Goal: Information Seeking & Learning: Check status

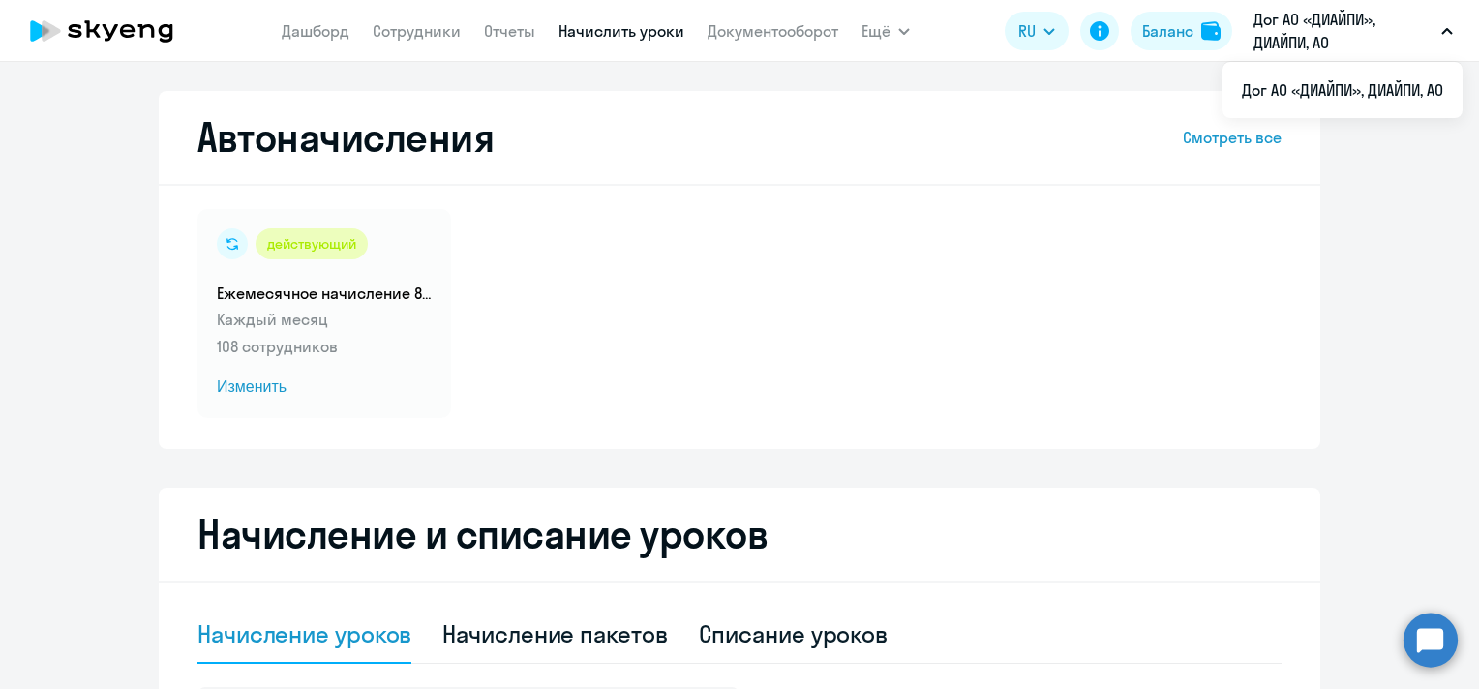
select select "10"
drag, startPoint x: 0, startPoint y: 0, endPoint x: 771, endPoint y: 17, distance: 770.7
click at [771, 16] on nav "[PERSON_NAME] Отчеты Начислить уроки Документооборот" at bounding box center [560, 31] width 557 height 39
click at [771, 31] on link "Документооборот" at bounding box center [773, 30] width 131 height 19
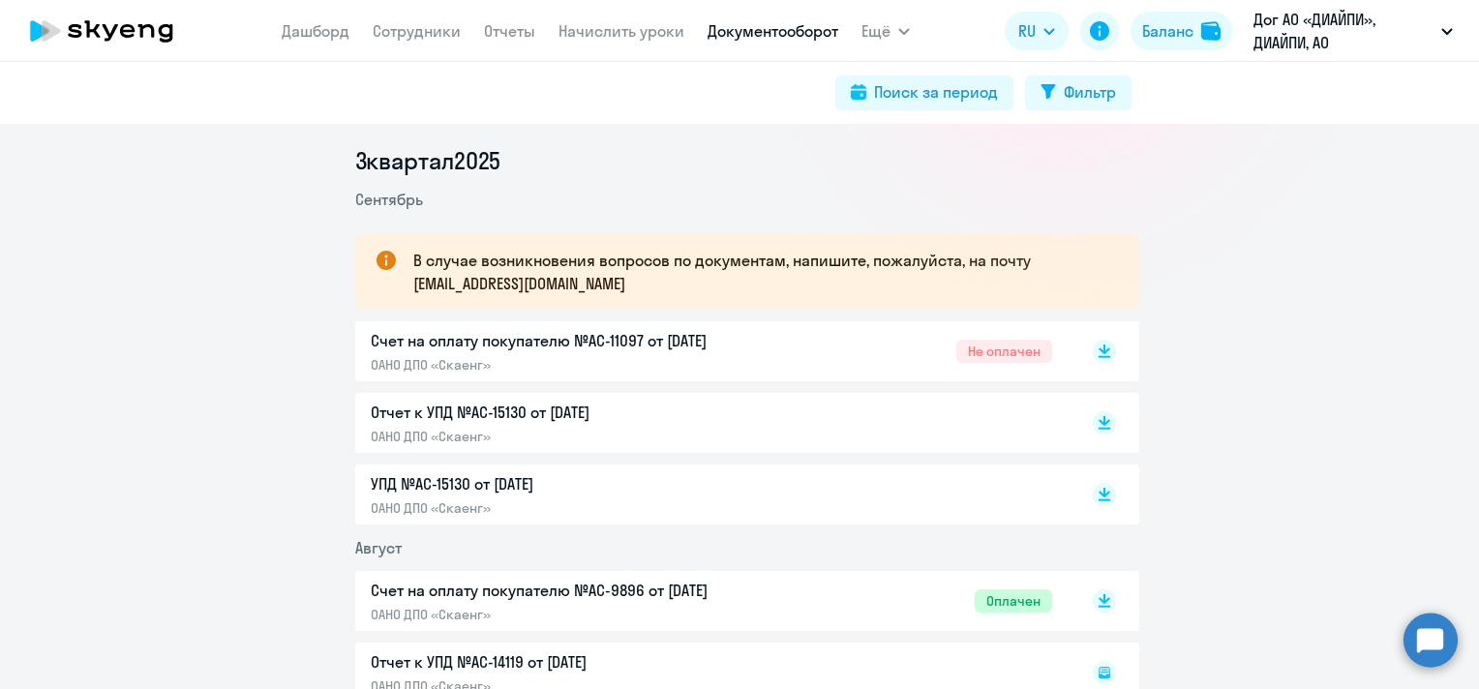
scroll to position [290, 0]
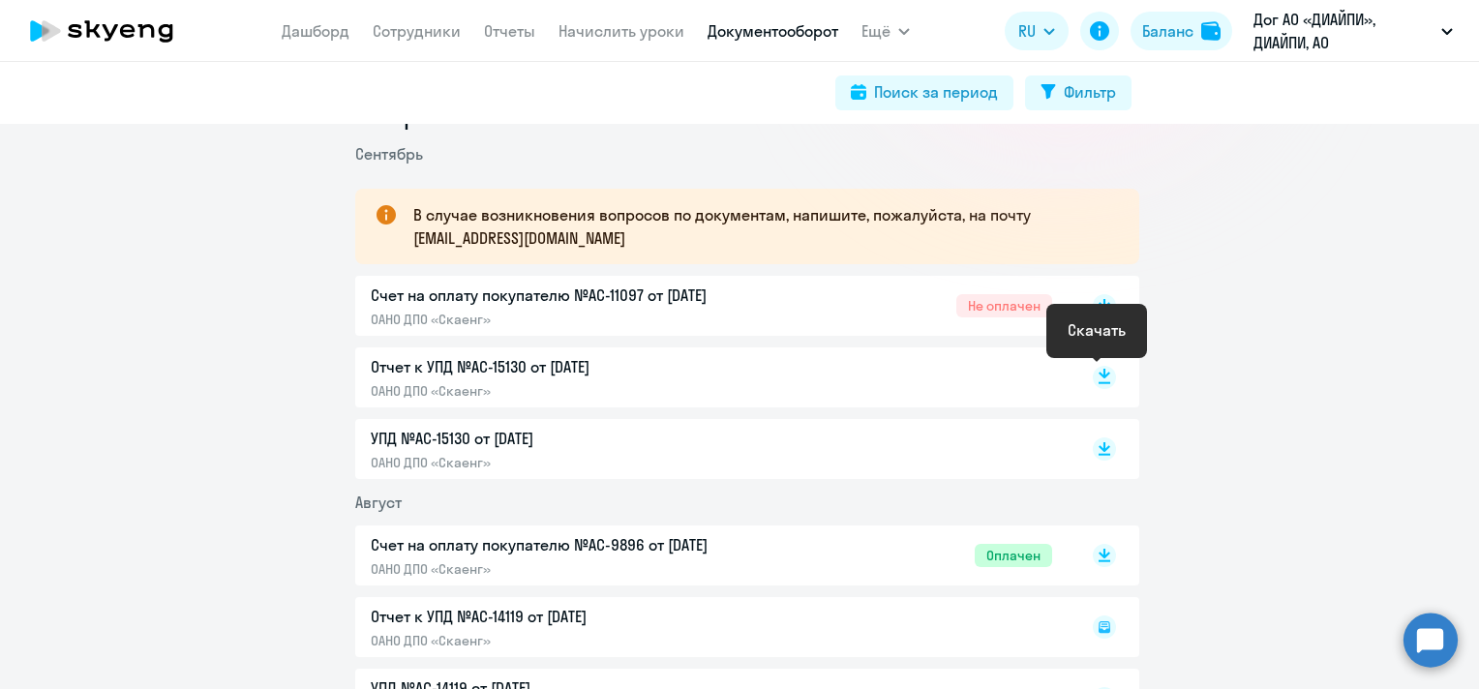
click at [1099, 376] on icon at bounding box center [1105, 374] width 12 height 10
click at [314, 34] on link "Дашборд" at bounding box center [316, 30] width 68 height 19
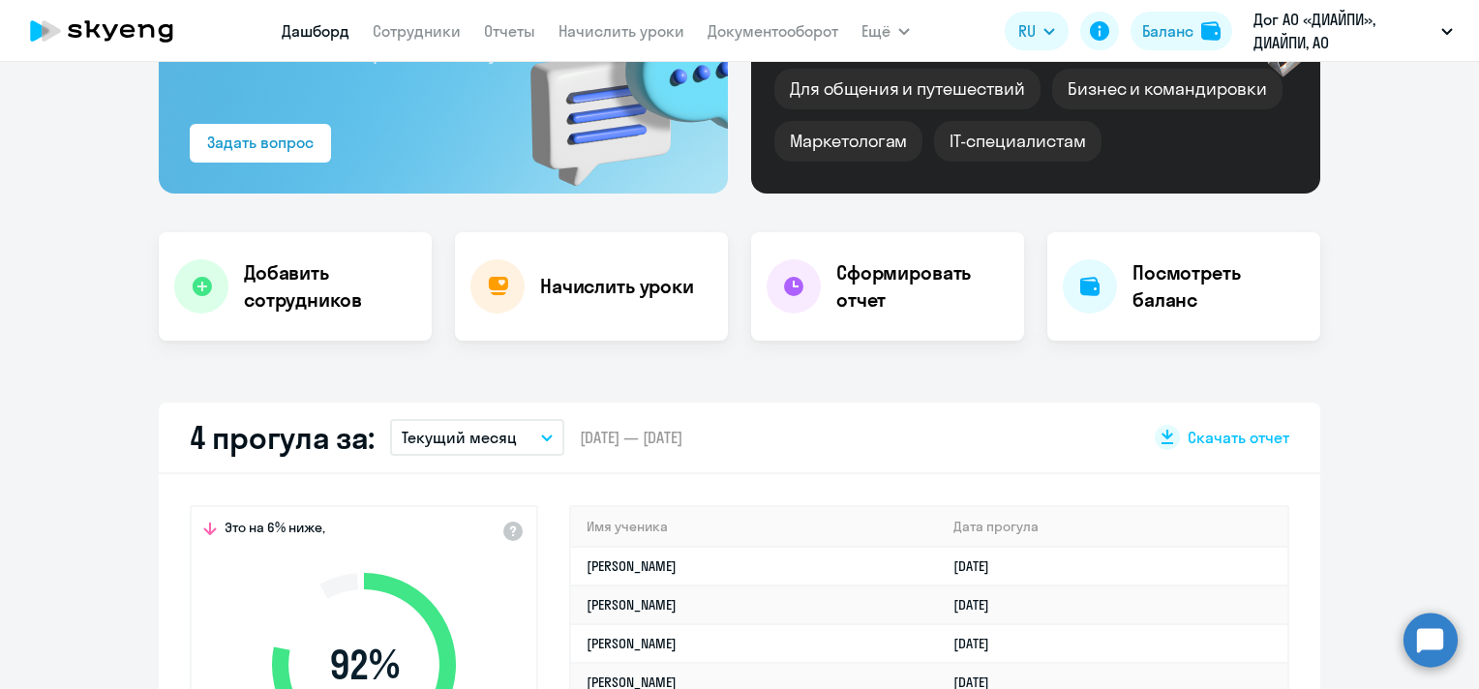
scroll to position [484, 0]
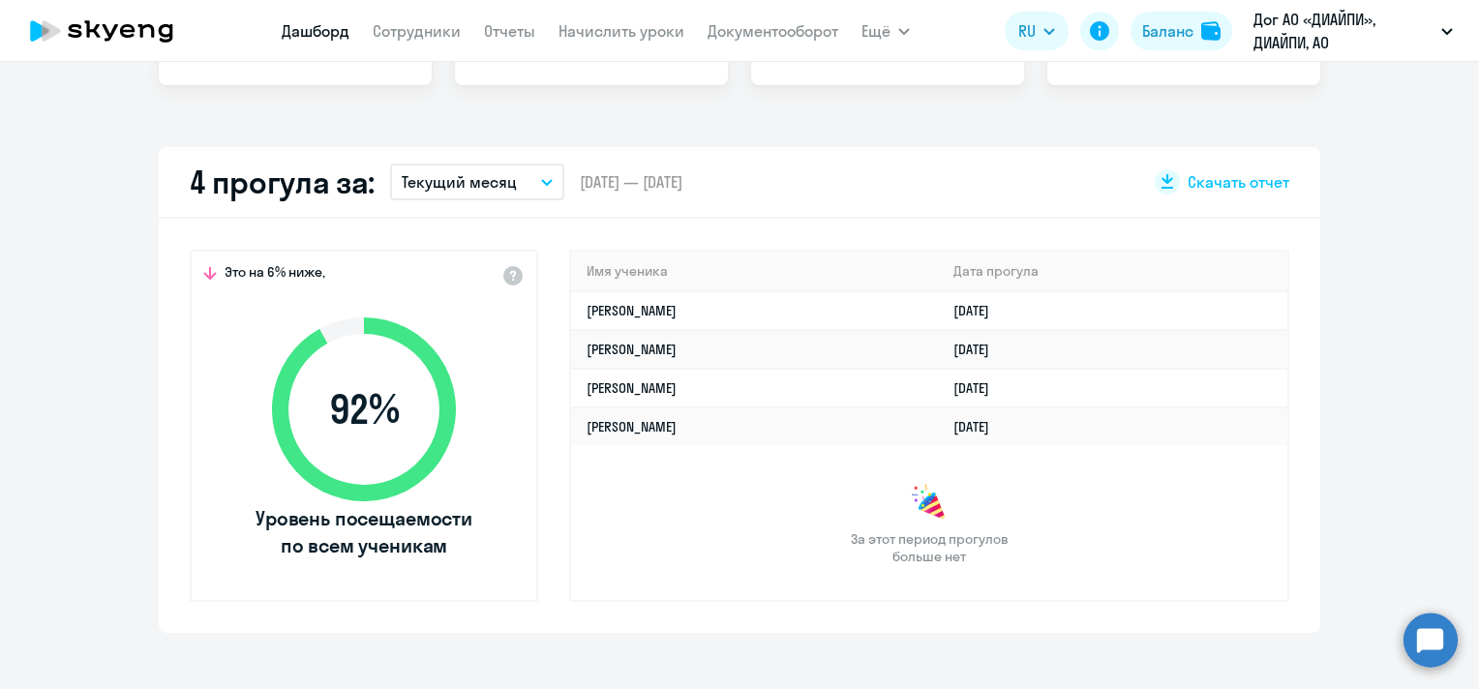
click at [531, 182] on button "Текущий месяц" at bounding box center [477, 182] width 174 height 37
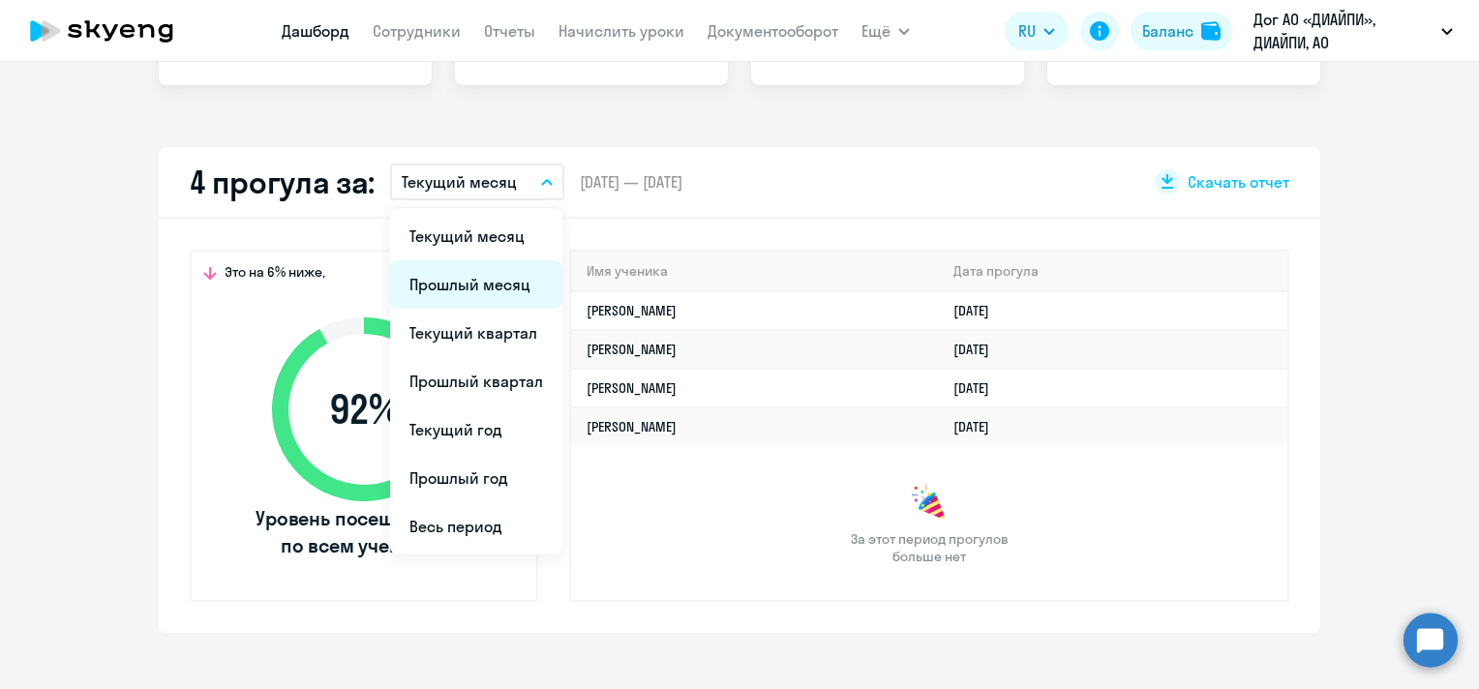
click at [488, 287] on li "Прошлый месяц" at bounding box center [476, 284] width 172 height 48
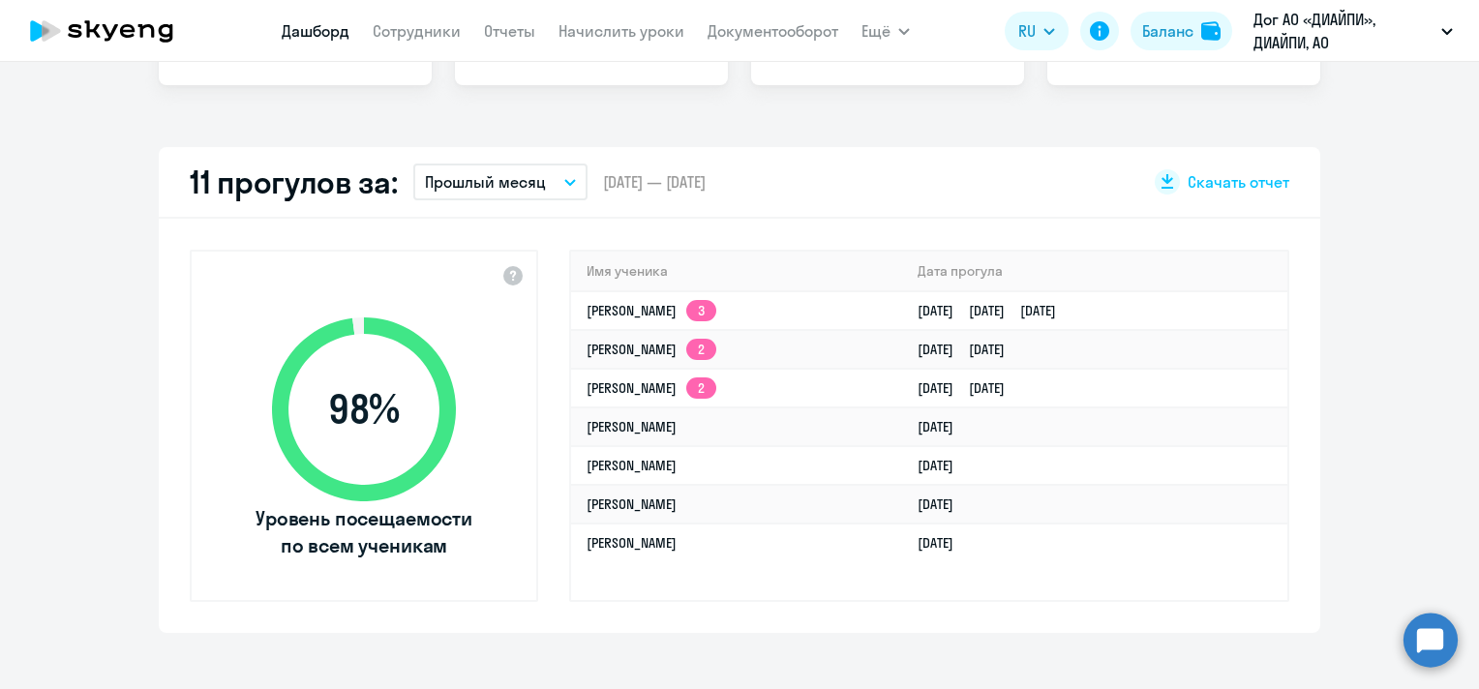
select select "30"
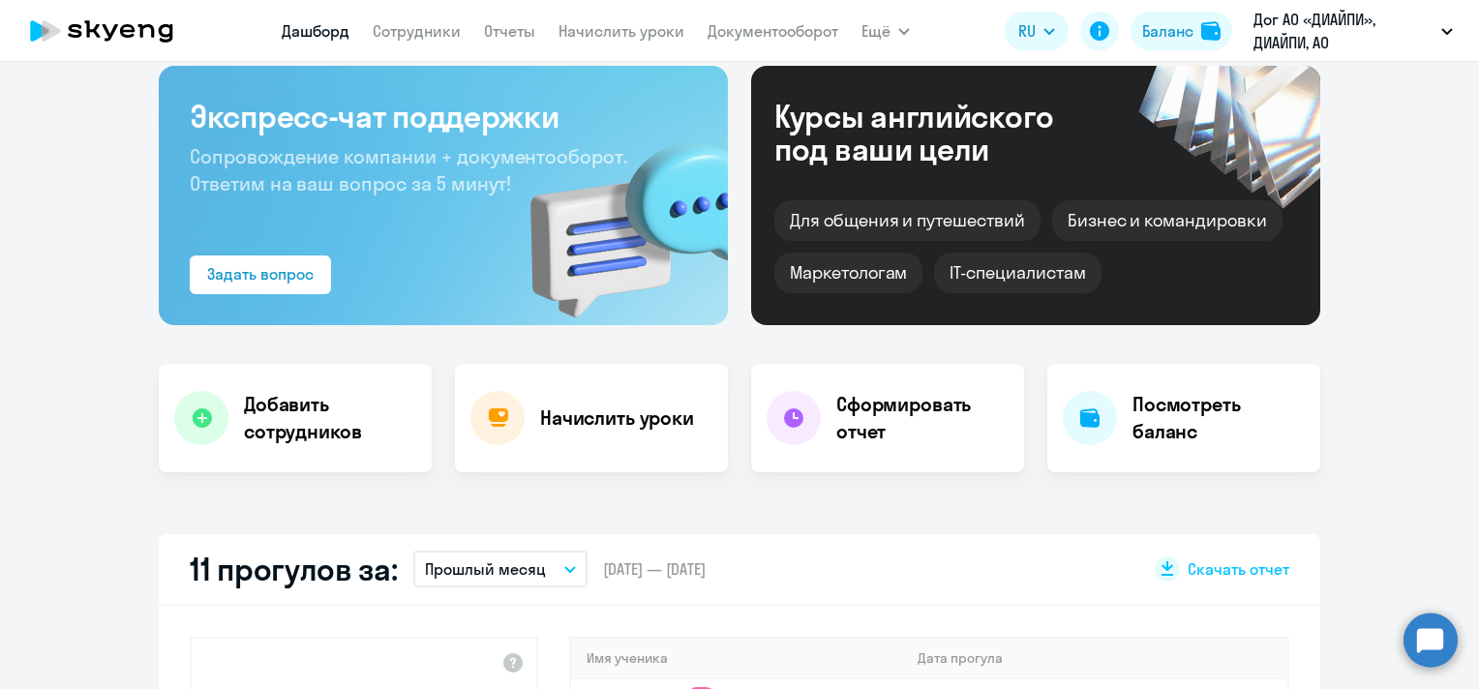
drag, startPoint x: 445, startPoint y: 30, endPoint x: 453, endPoint y: 50, distance: 21.8
click at [445, 31] on link "Сотрудники" at bounding box center [417, 30] width 88 height 19
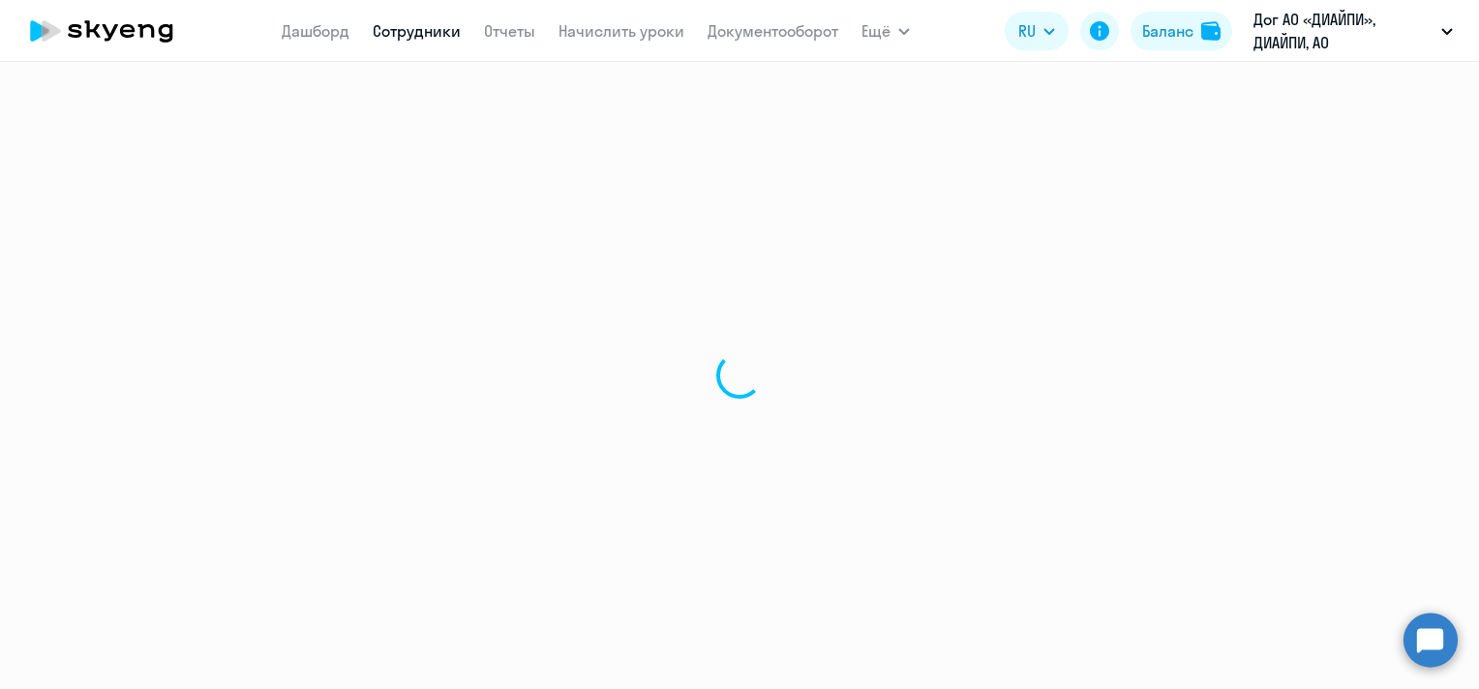
select select "30"
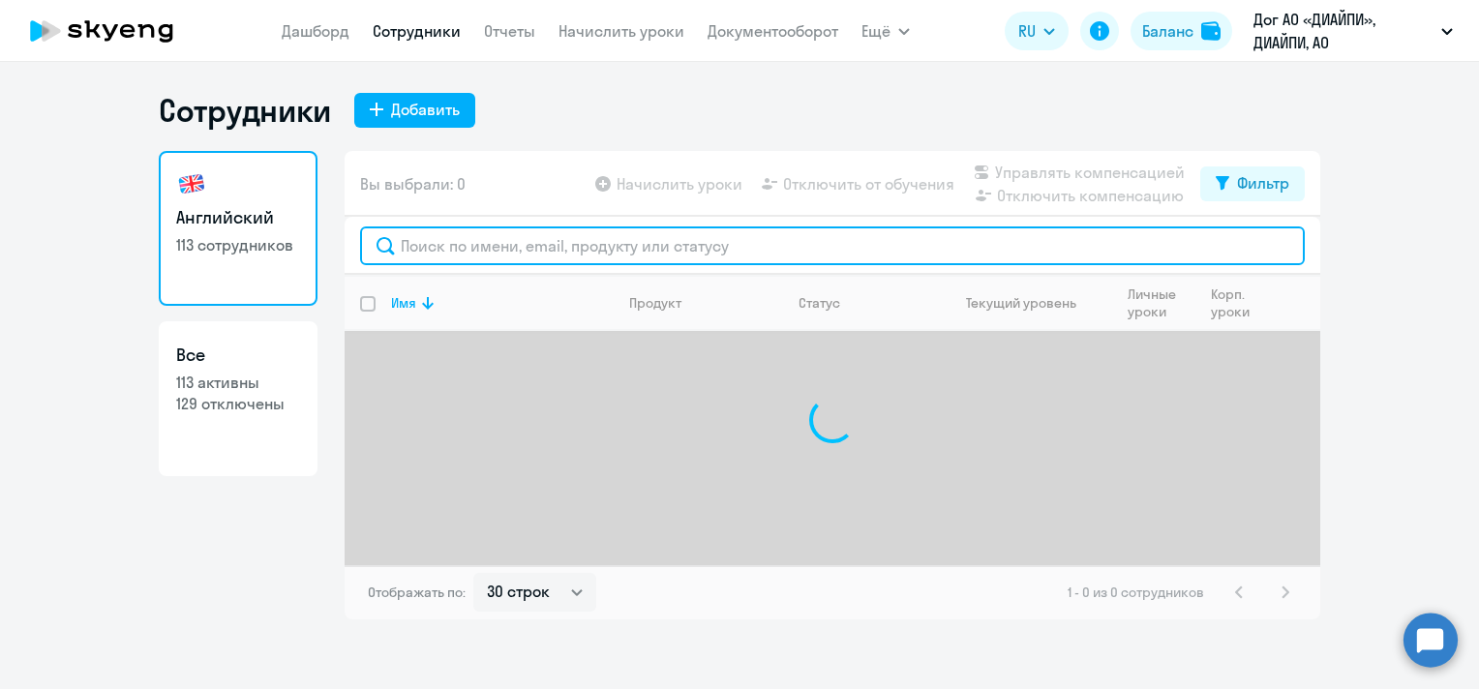
click at [542, 233] on input "text" at bounding box center [832, 246] width 945 height 39
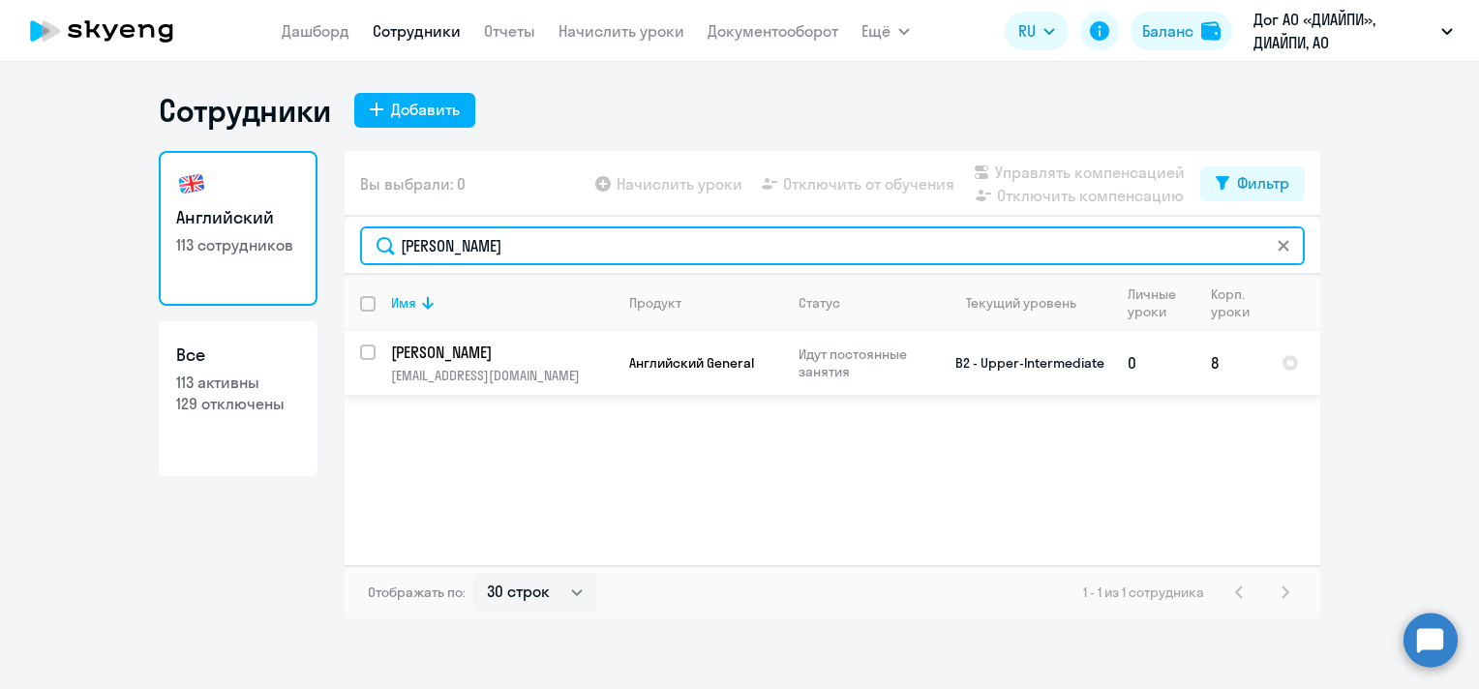
type input "[PERSON_NAME]"
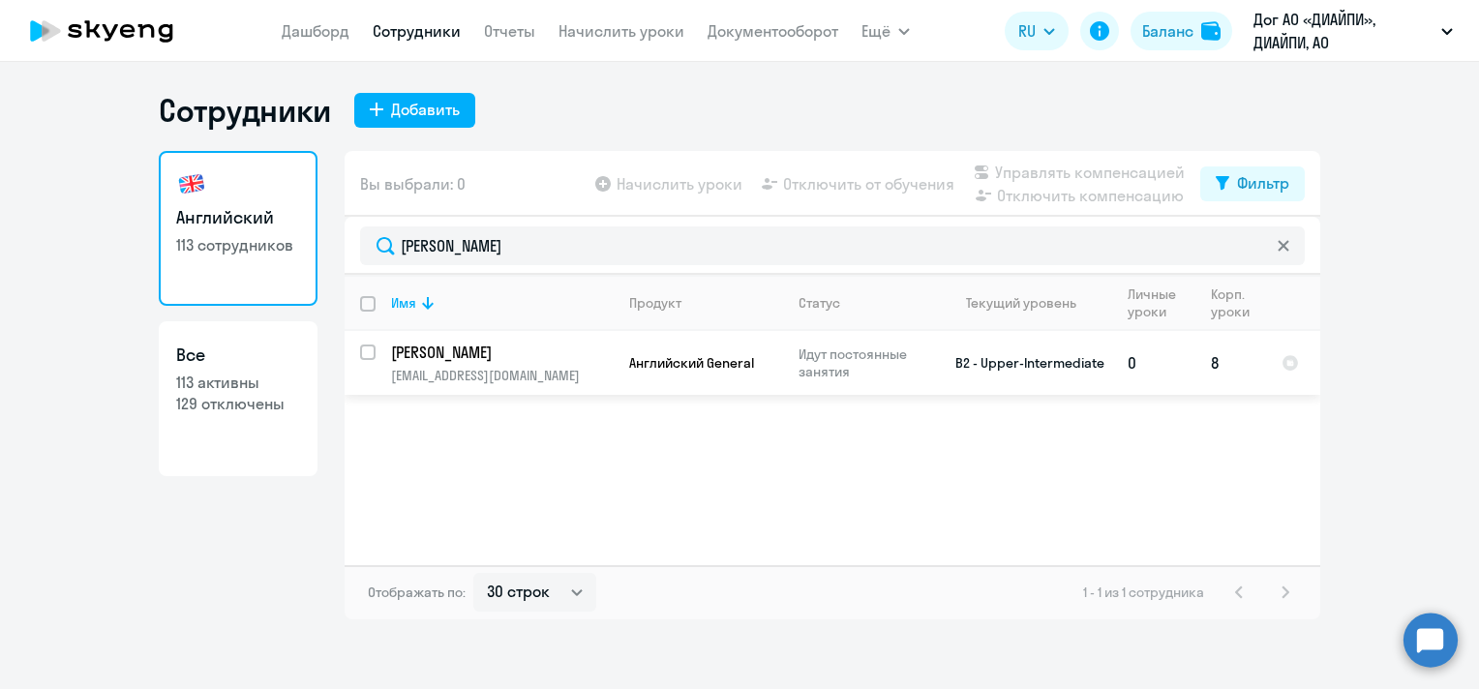
click at [688, 372] on p "Английский General" at bounding box center [698, 362] width 139 height 17
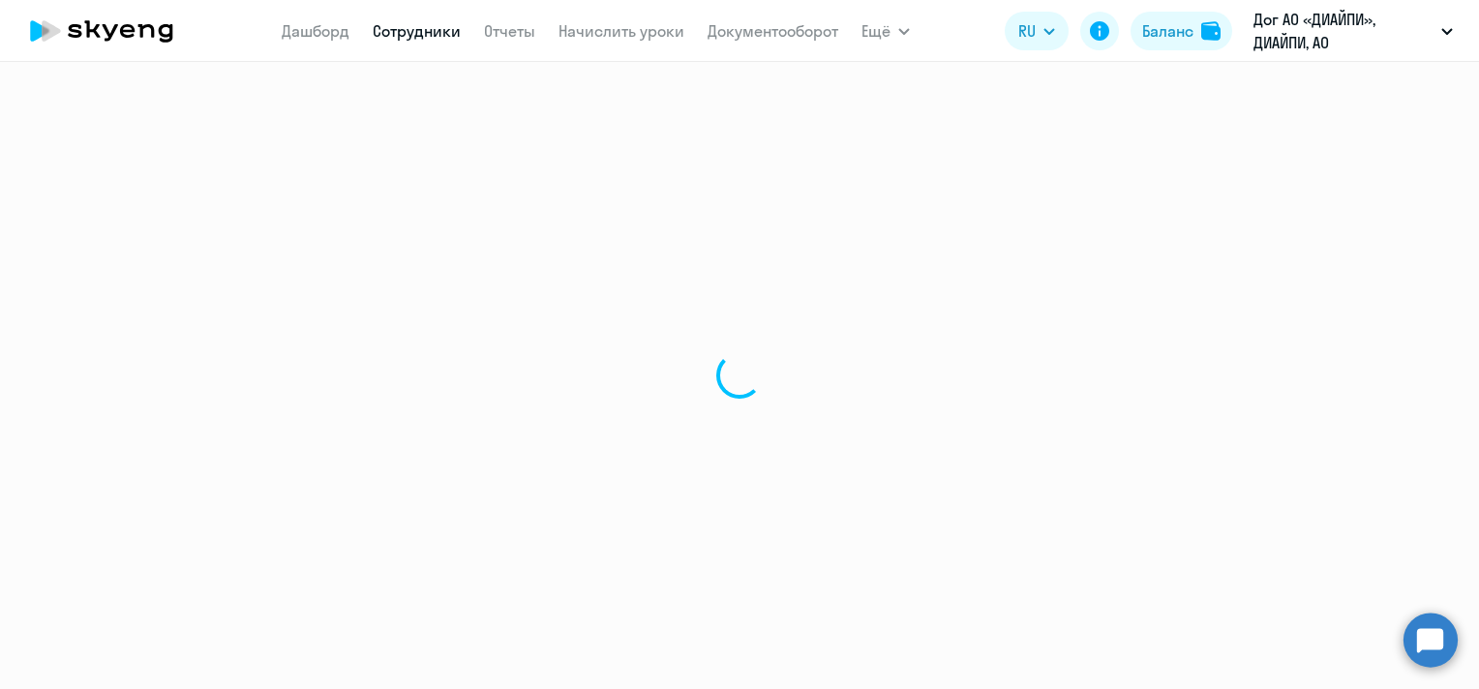
select select "english"
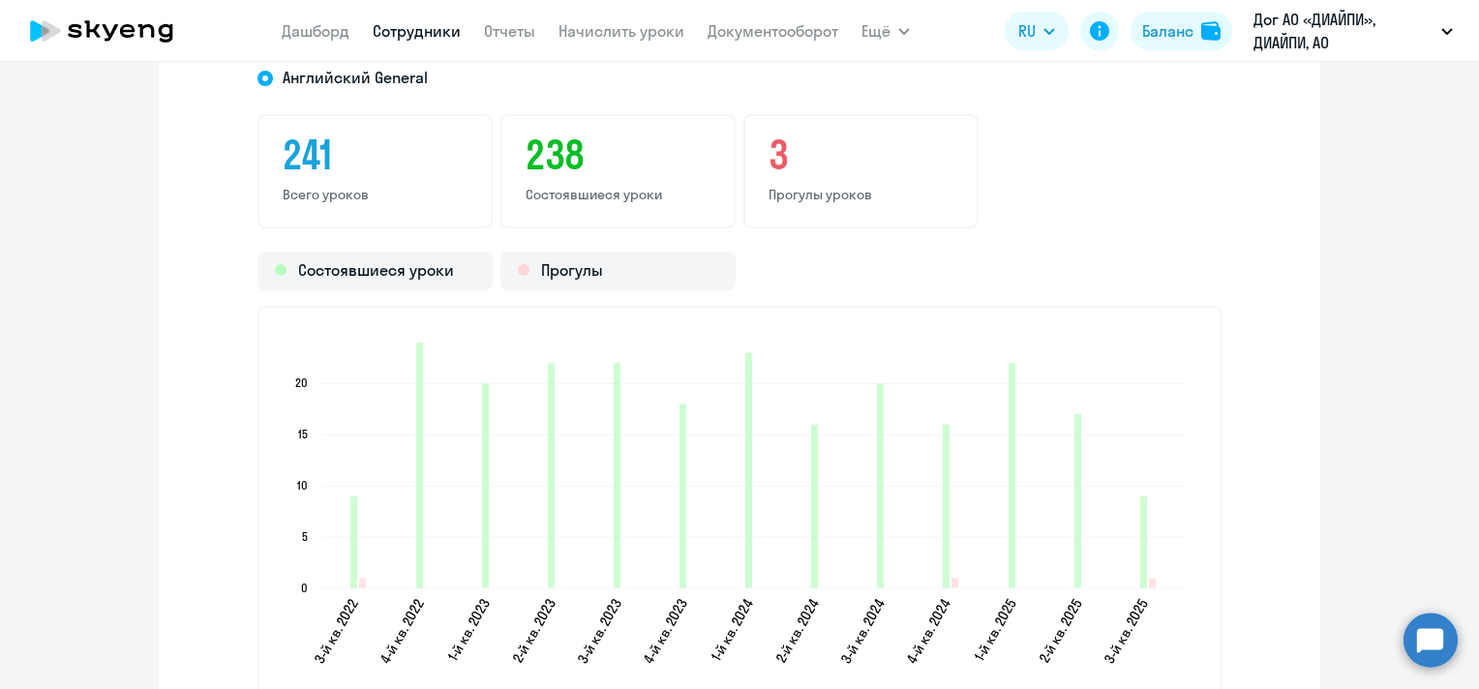
scroll to position [2710, 0]
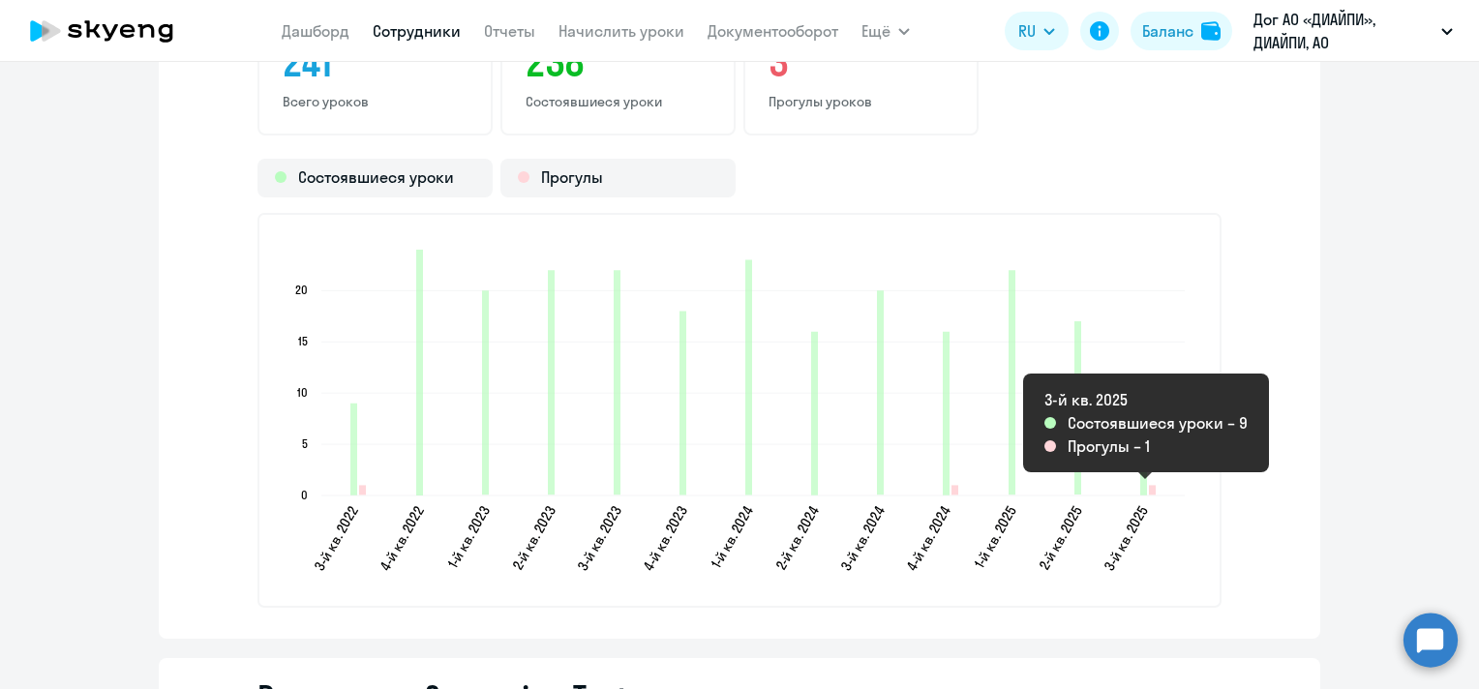
click at [1149, 491] on icon "2025-08-10T19:00:00.000Z Прогулы 1" at bounding box center [1152, 490] width 7 height 10
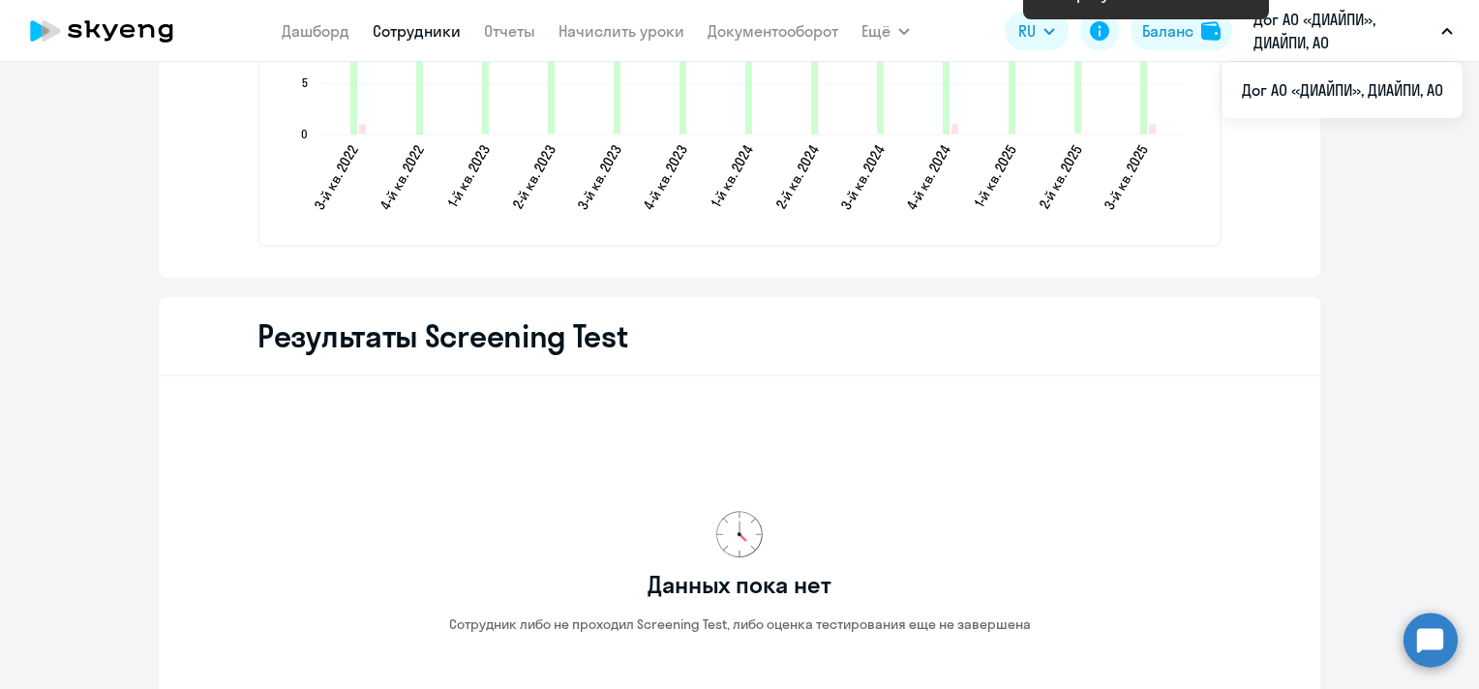
scroll to position [2904, 0]
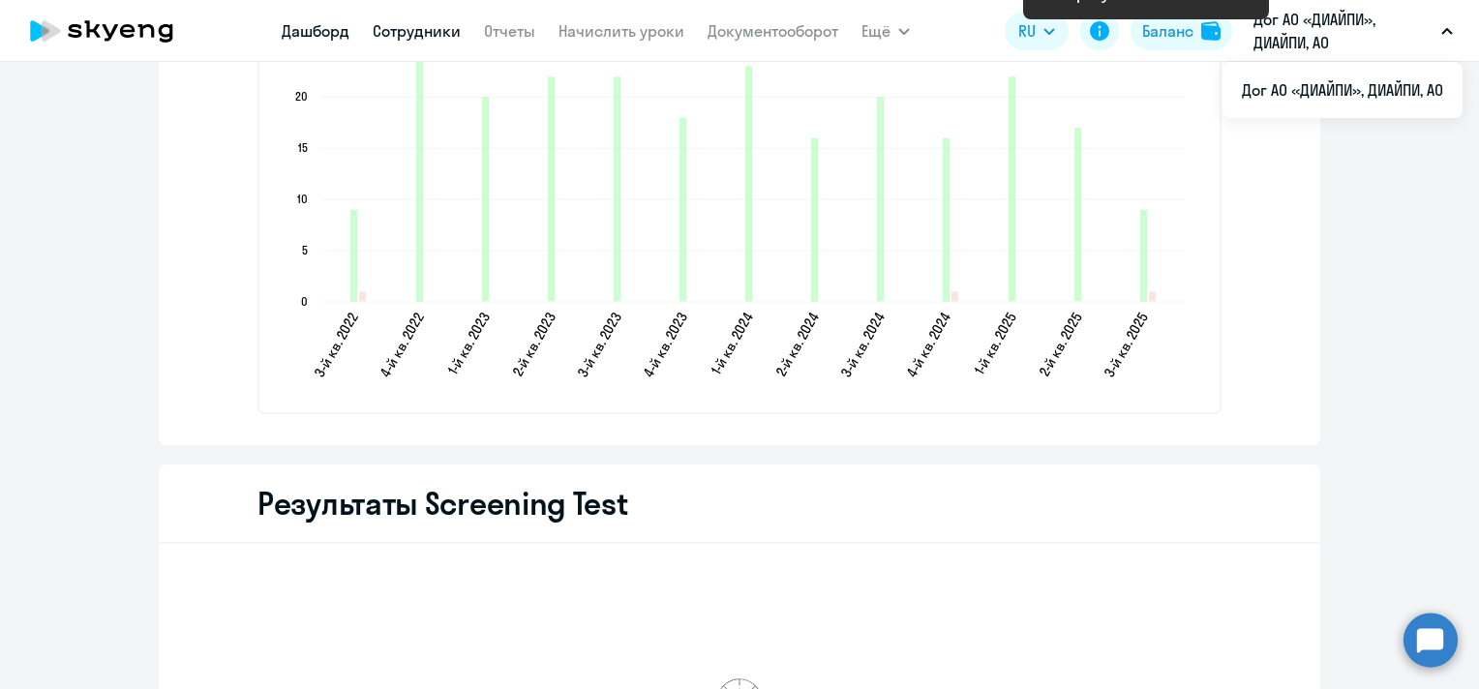
click at [333, 27] on link "Дашборд" at bounding box center [316, 30] width 68 height 19
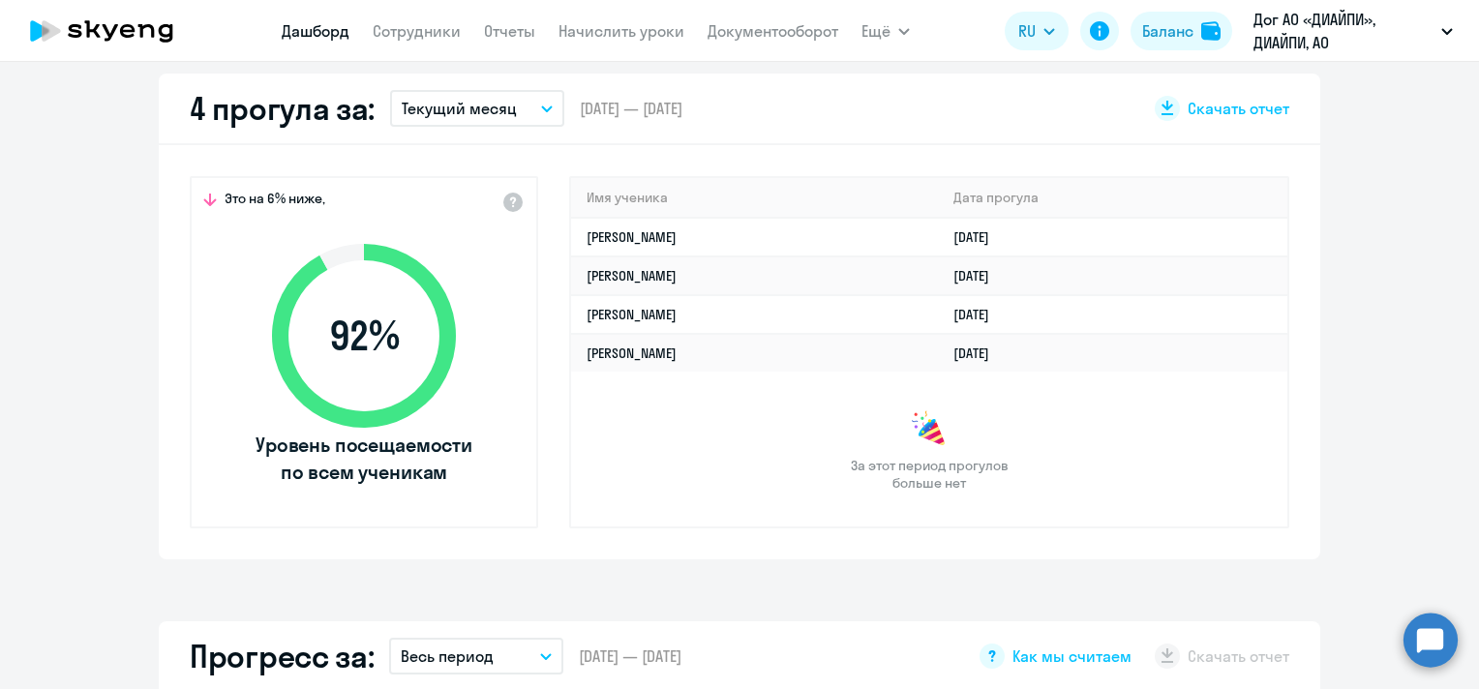
scroll to position [399, 0]
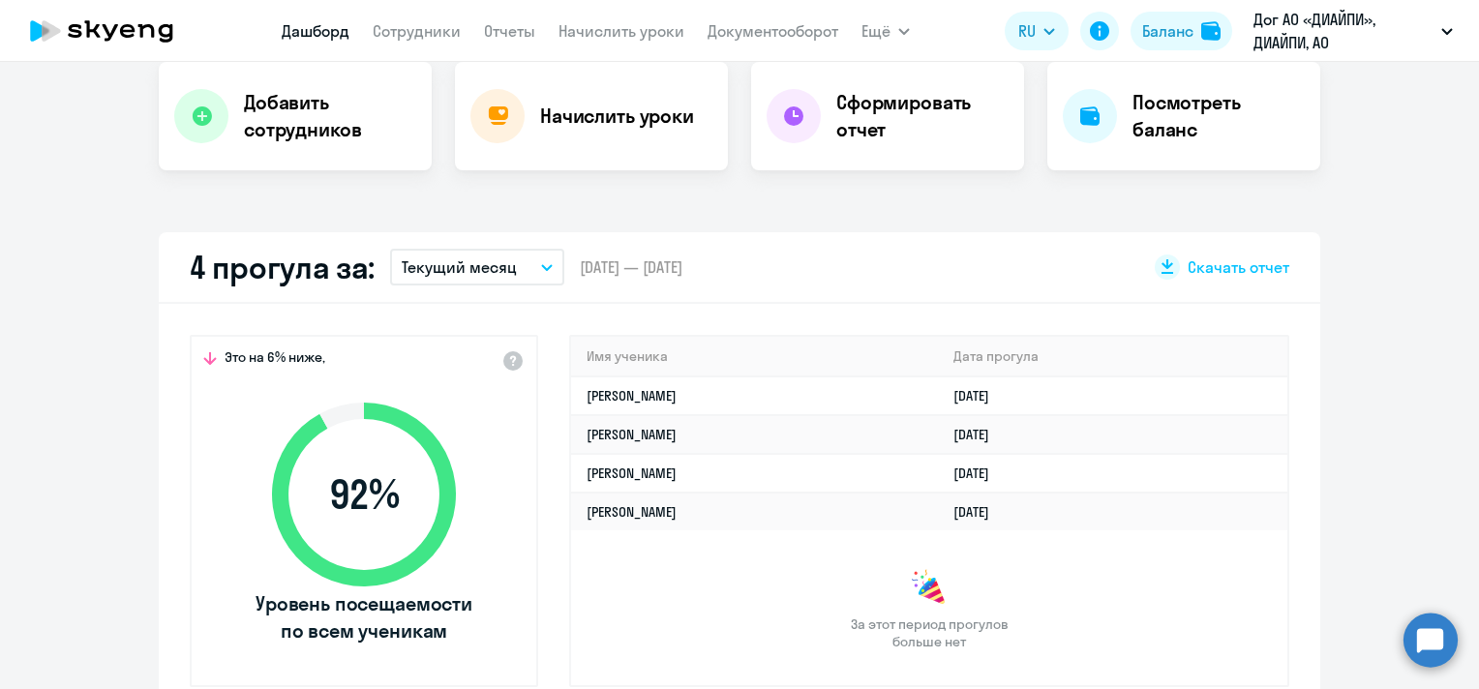
click at [479, 263] on p "Текущий месяц" at bounding box center [459, 267] width 115 height 23
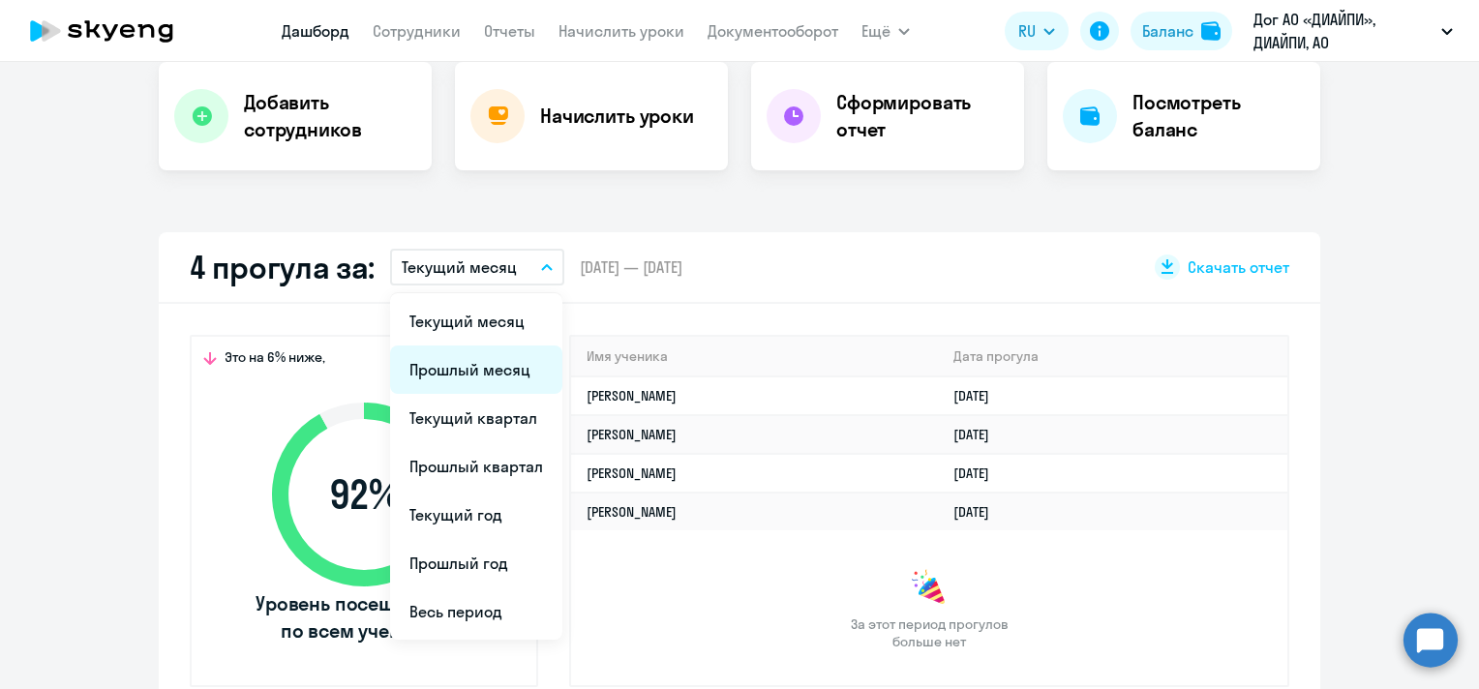
click at [461, 363] on li "Прошлый месяц" at bounding box center [476, 370] width 172 height 48
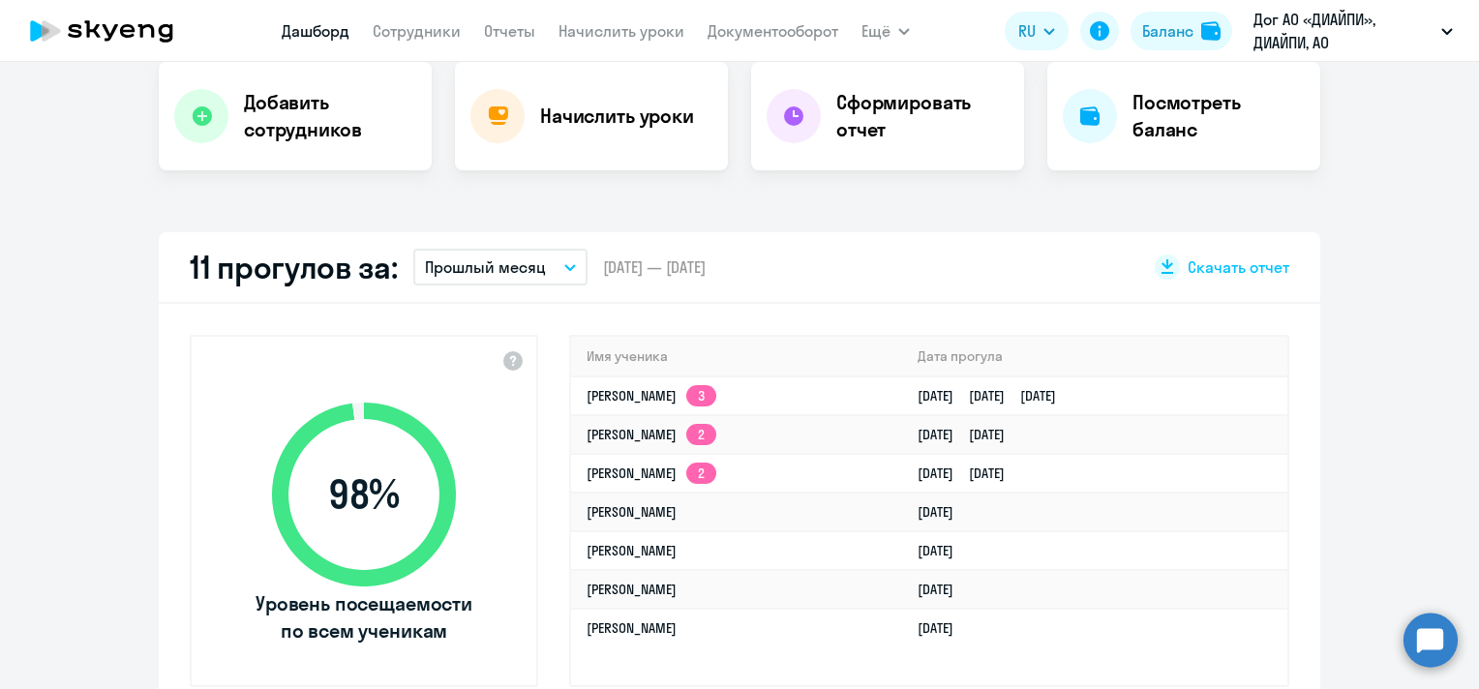
select select "30"
